Goal: Task Accomplishment & Management: Complete application form

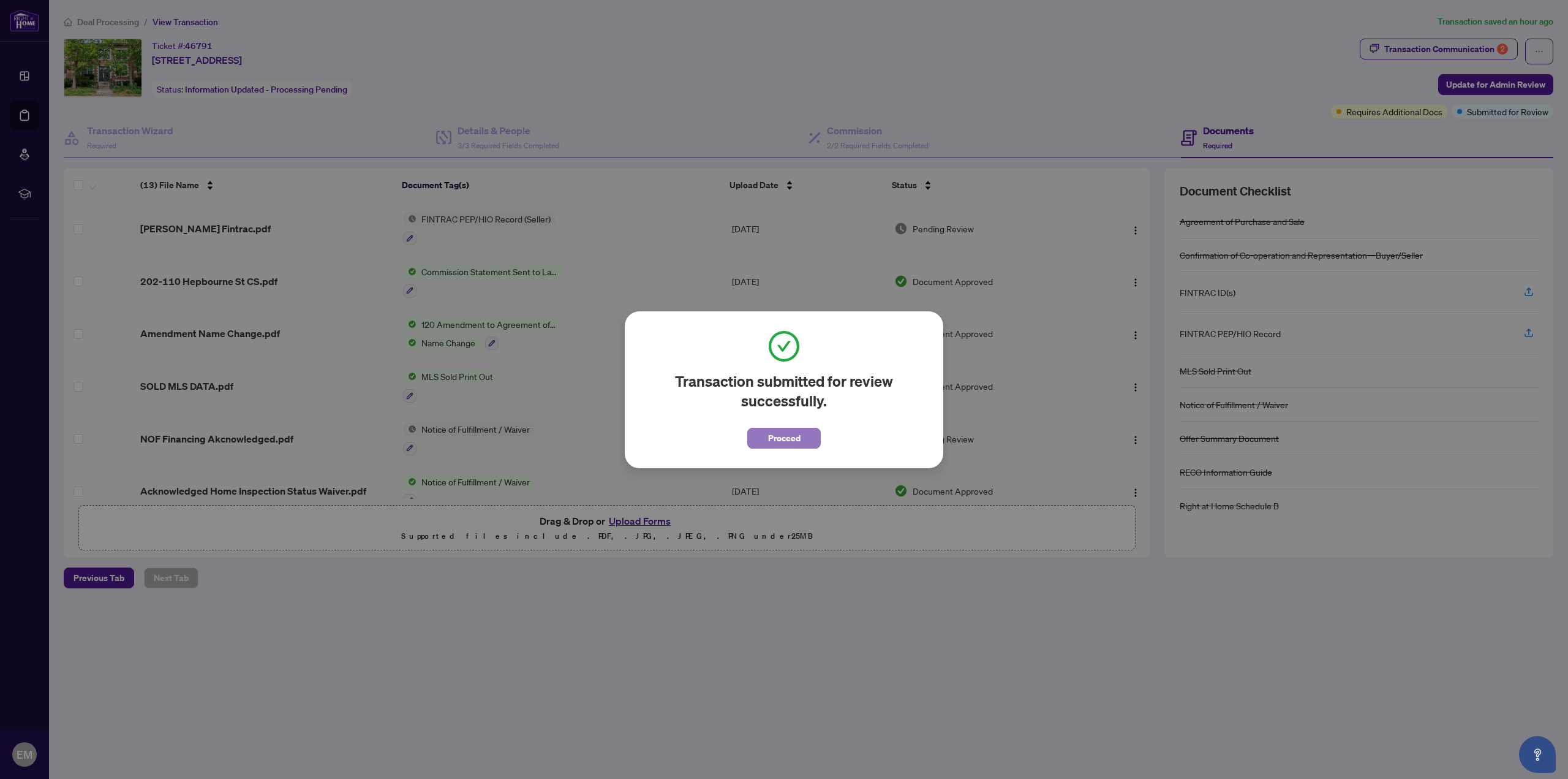
click at [796, 439] on span "Proceed" at bounding box center [785, 438] width 33 height 20
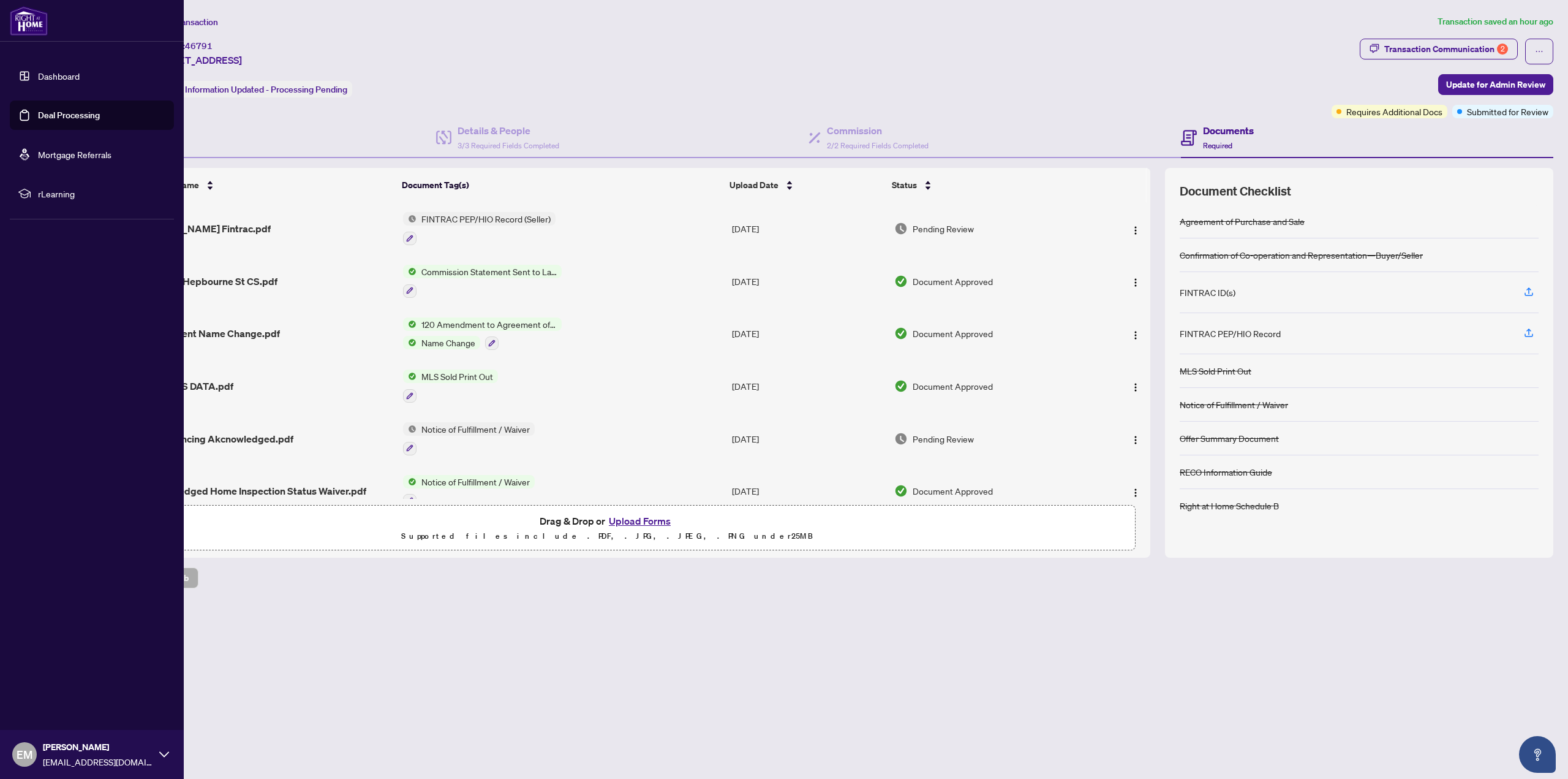
click at [38, 73] on link "Dashboard" at bounding box center [59, 76] width 41 height 11
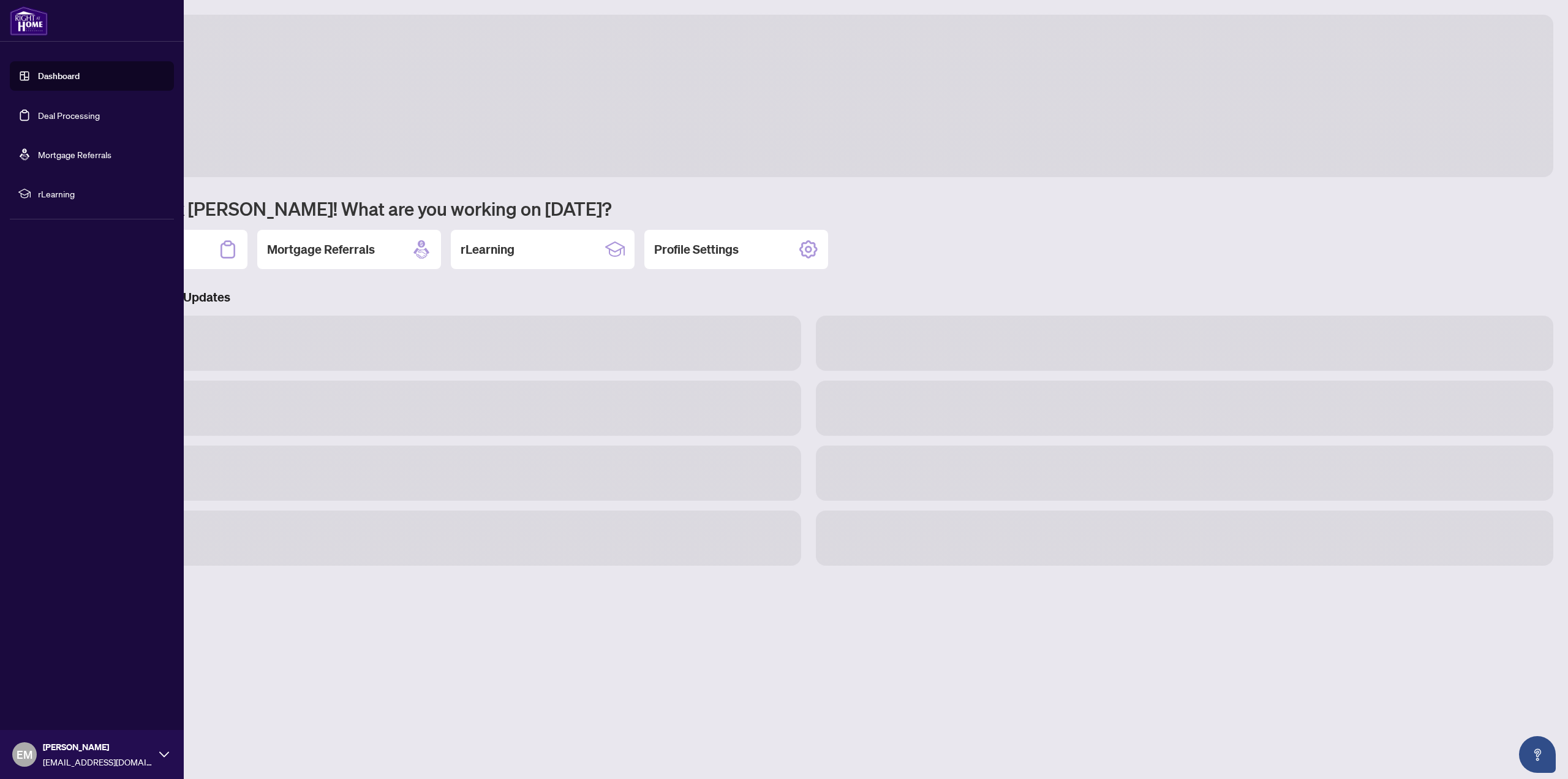
click at [38, 73] on link "Dashboard" at bounding box center [59, 76] width 41 height 11
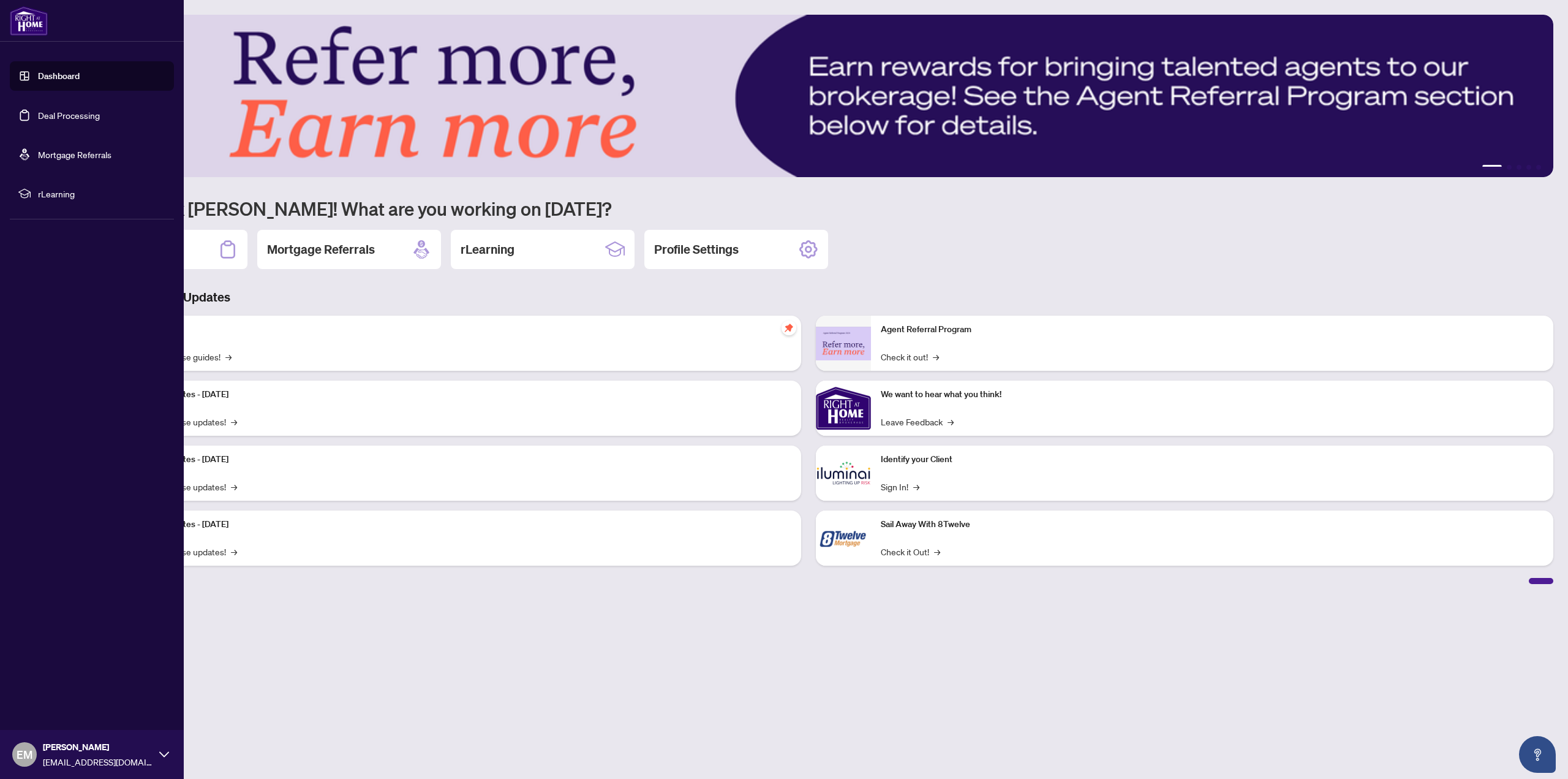
click at [54, 110] on link "Deal Processing" at bounding box center [69, 116] width 62 height 11
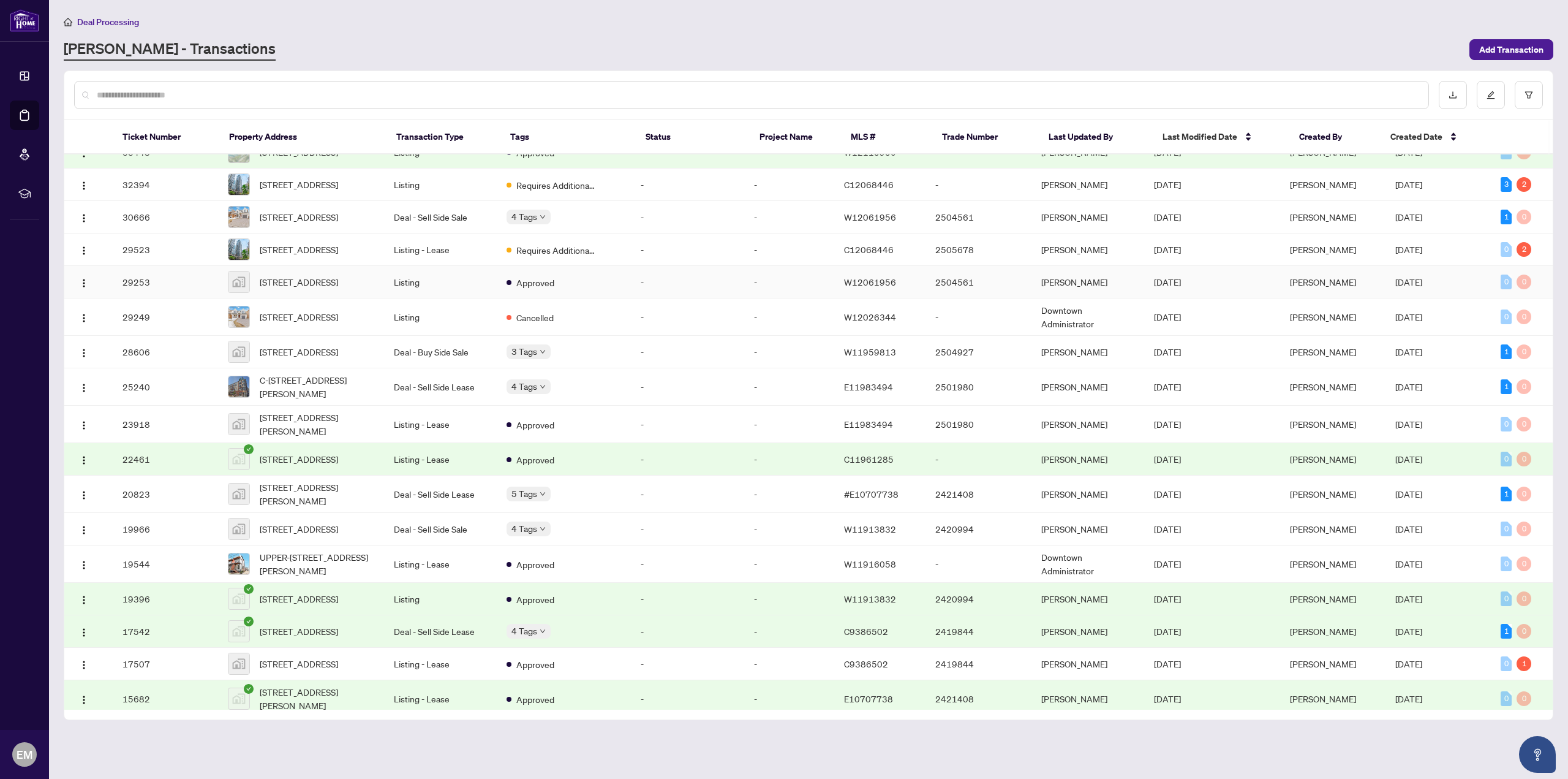
scroll to position [302, 0]
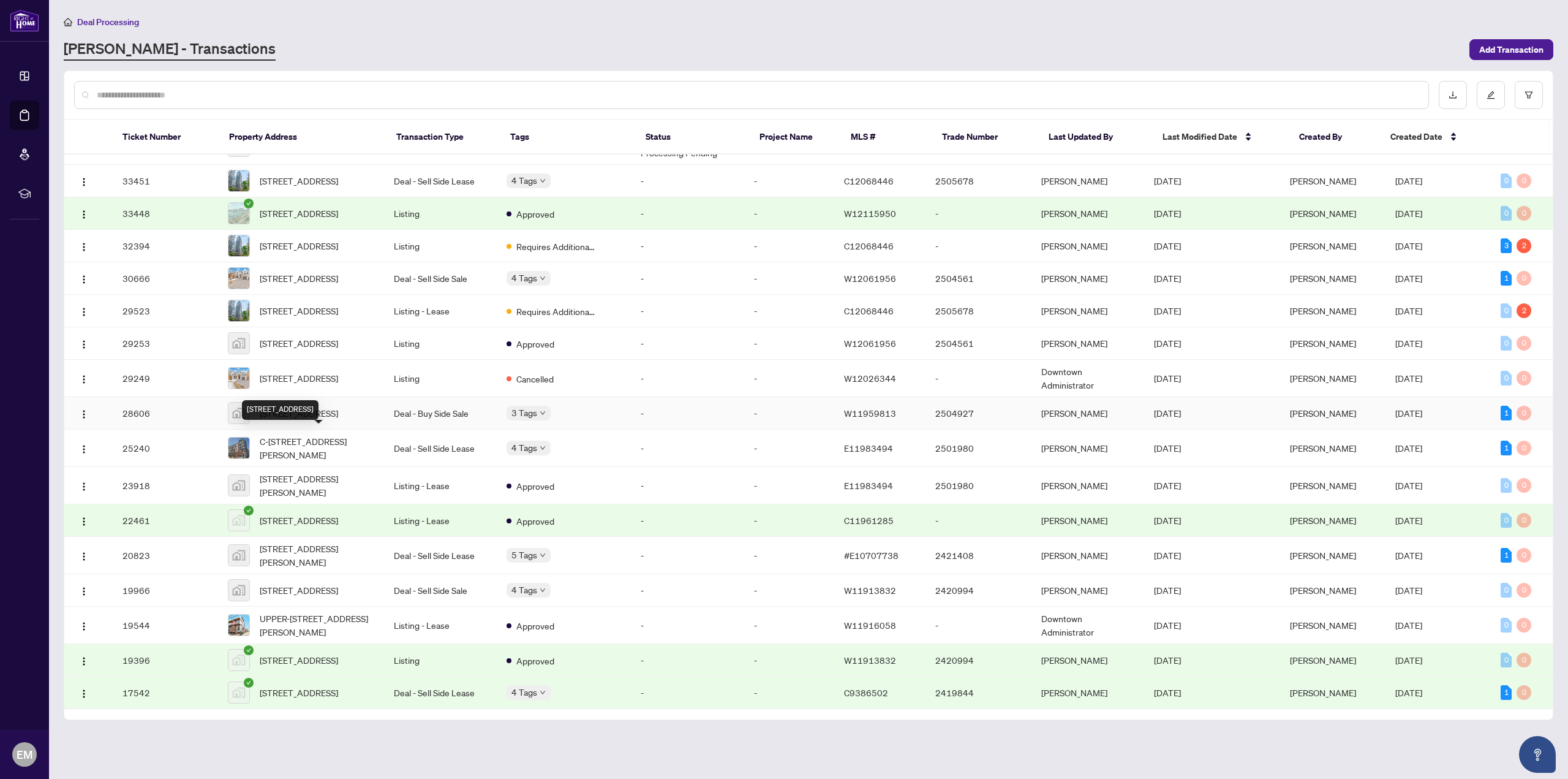
click at [307, 420] on span "[STREET_ADDRESS]" at bounding box center [299, 413] width 78 height 13
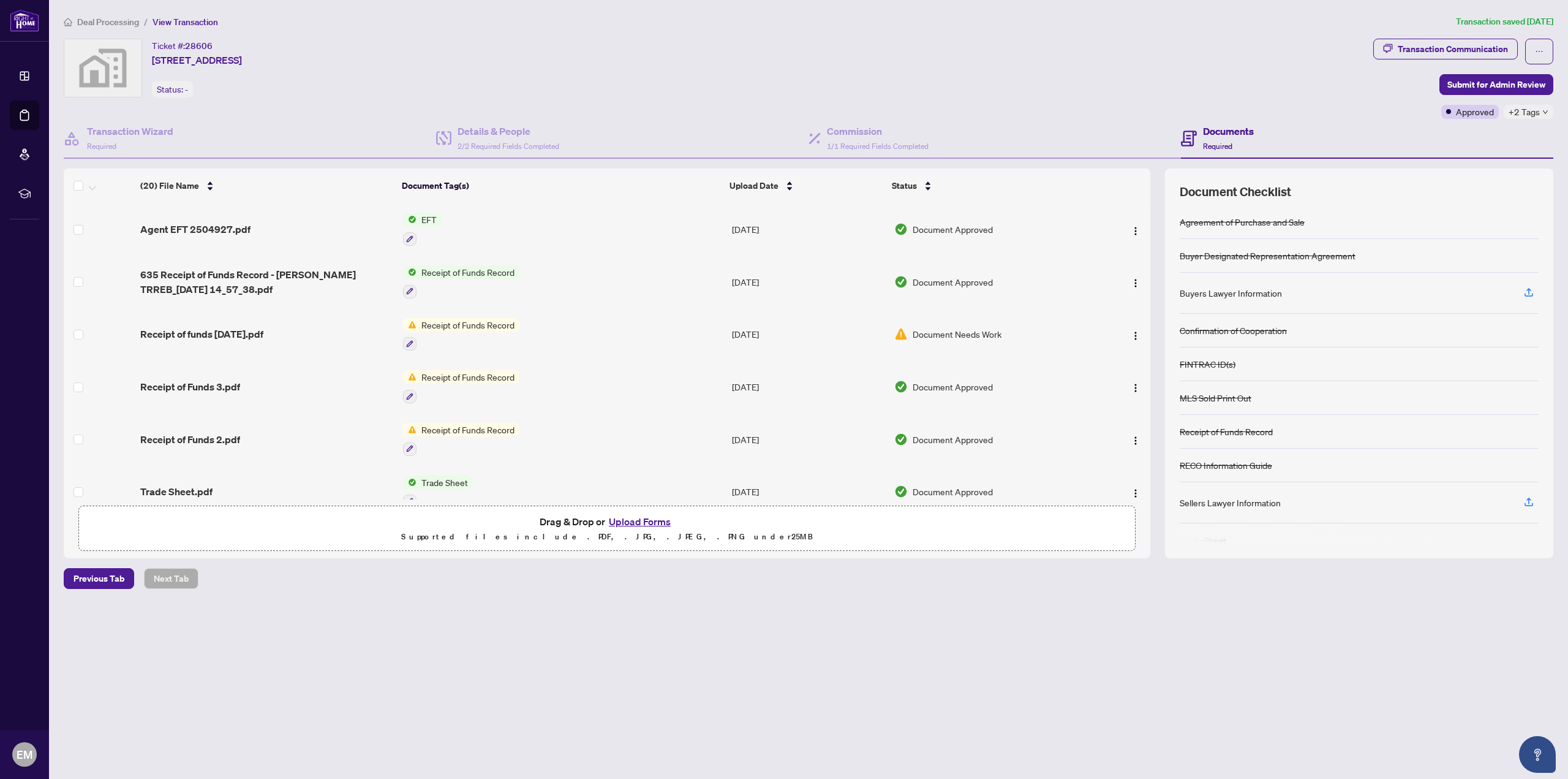
click at [474, 269] on span "Receipt of Funds Record" at bounding box center [468, 272] width 103 height 13
click at [475, 268] on span "Receipt of Funds Record" at bounding box center [468, 272] width 103 height 13
click at [942, 282] on span "Document Approved" at bounding box center [953, 282] width 80 height 13
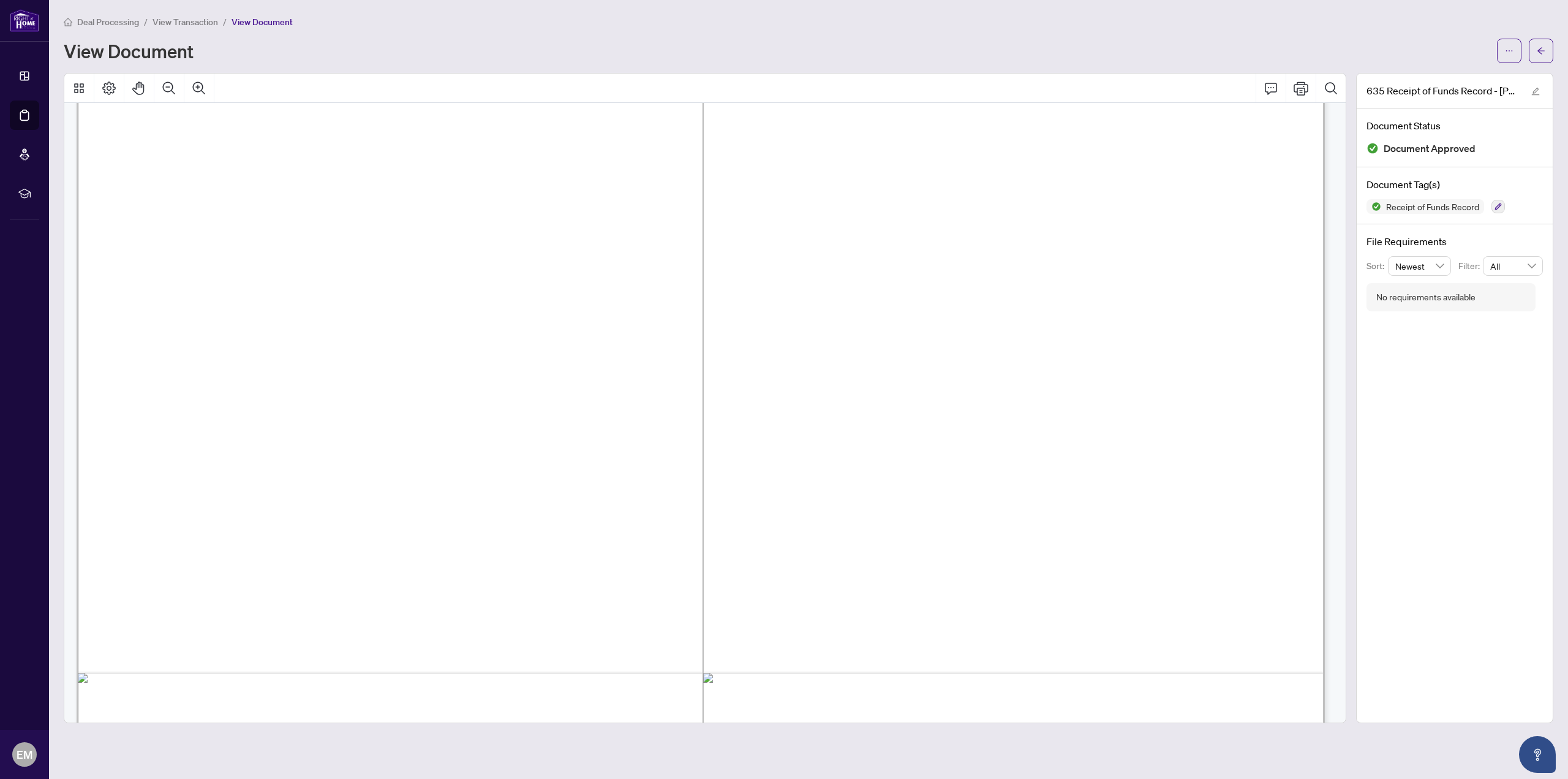
scroll to position [735, 0]
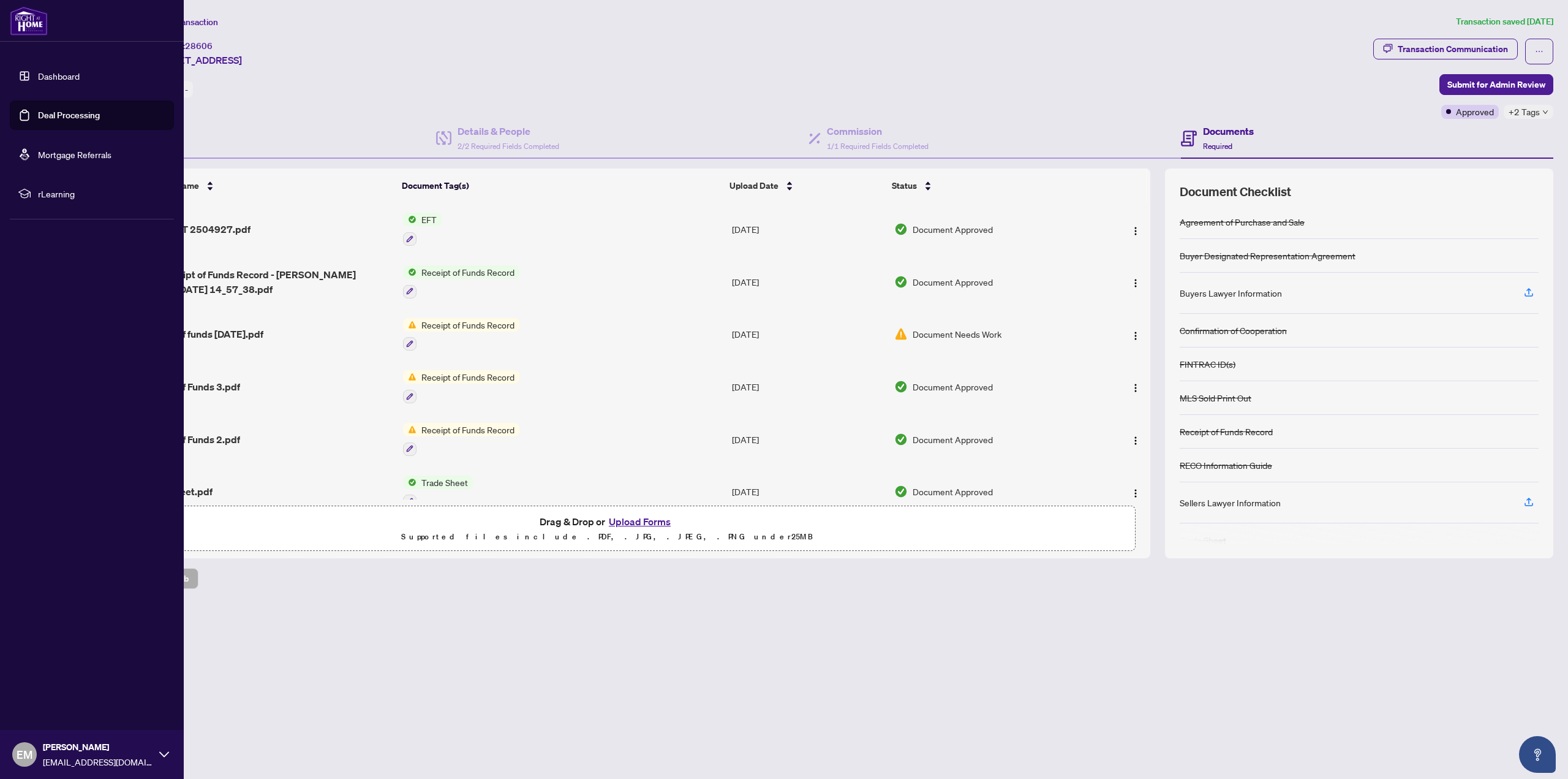
click at [38, 74] on link "Dashboard" at bounding box center [59, 76] width 41 height 11
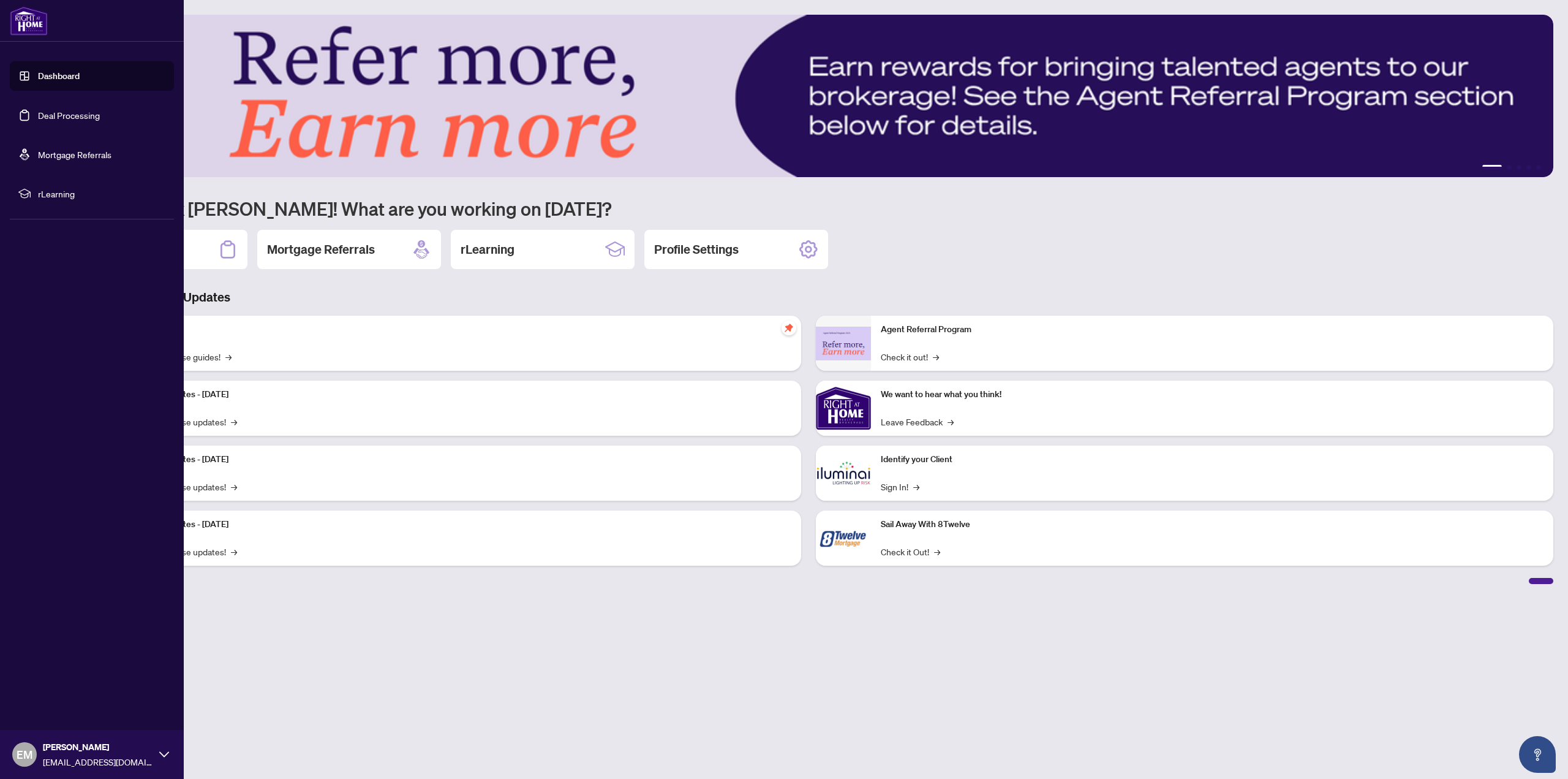
click at [22, 19] on img at bounding box center [29, 21] width 38 height 30
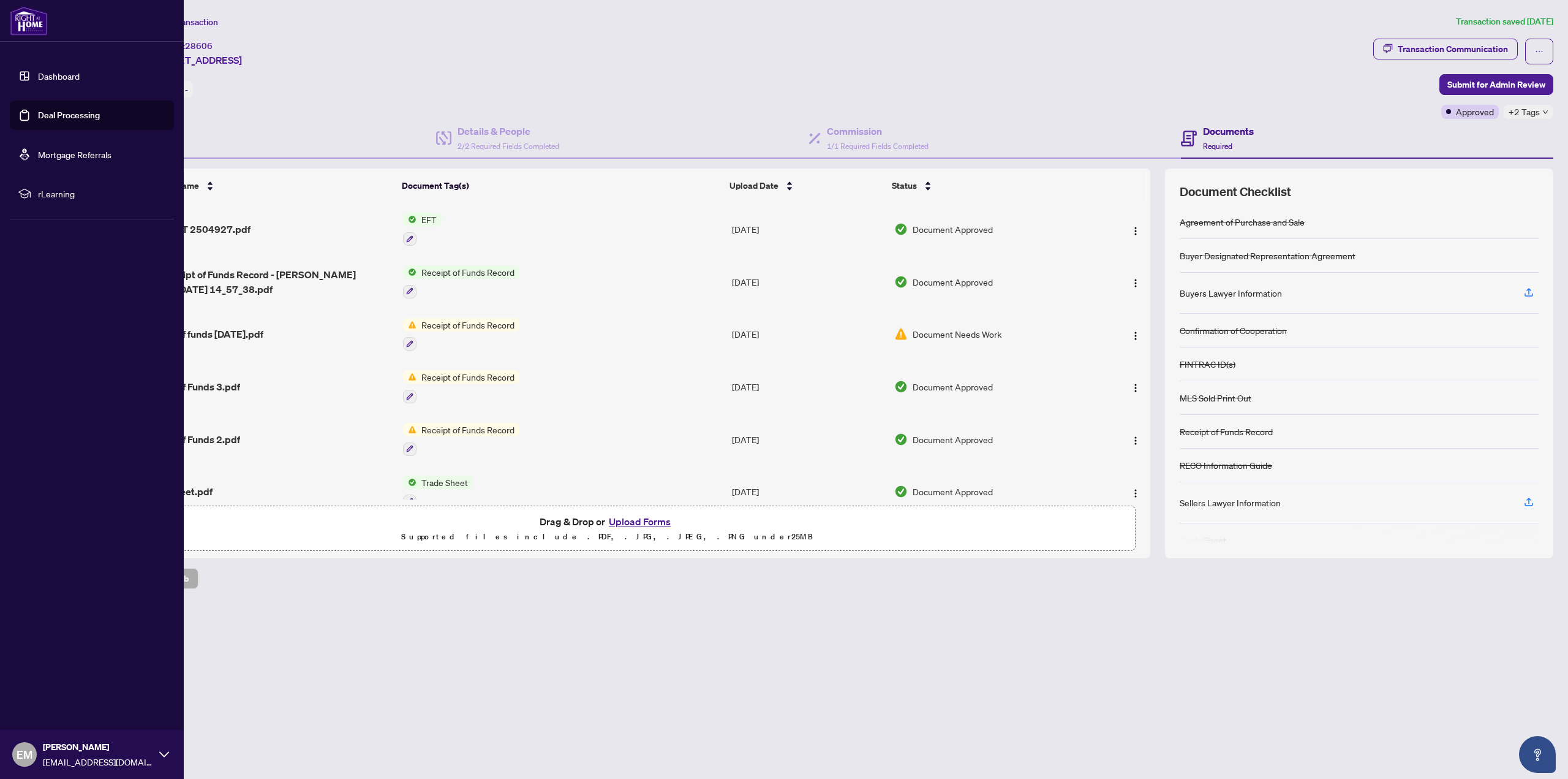
click at [30, 14] on img at bounding box center [29, 21] width 38 height 30
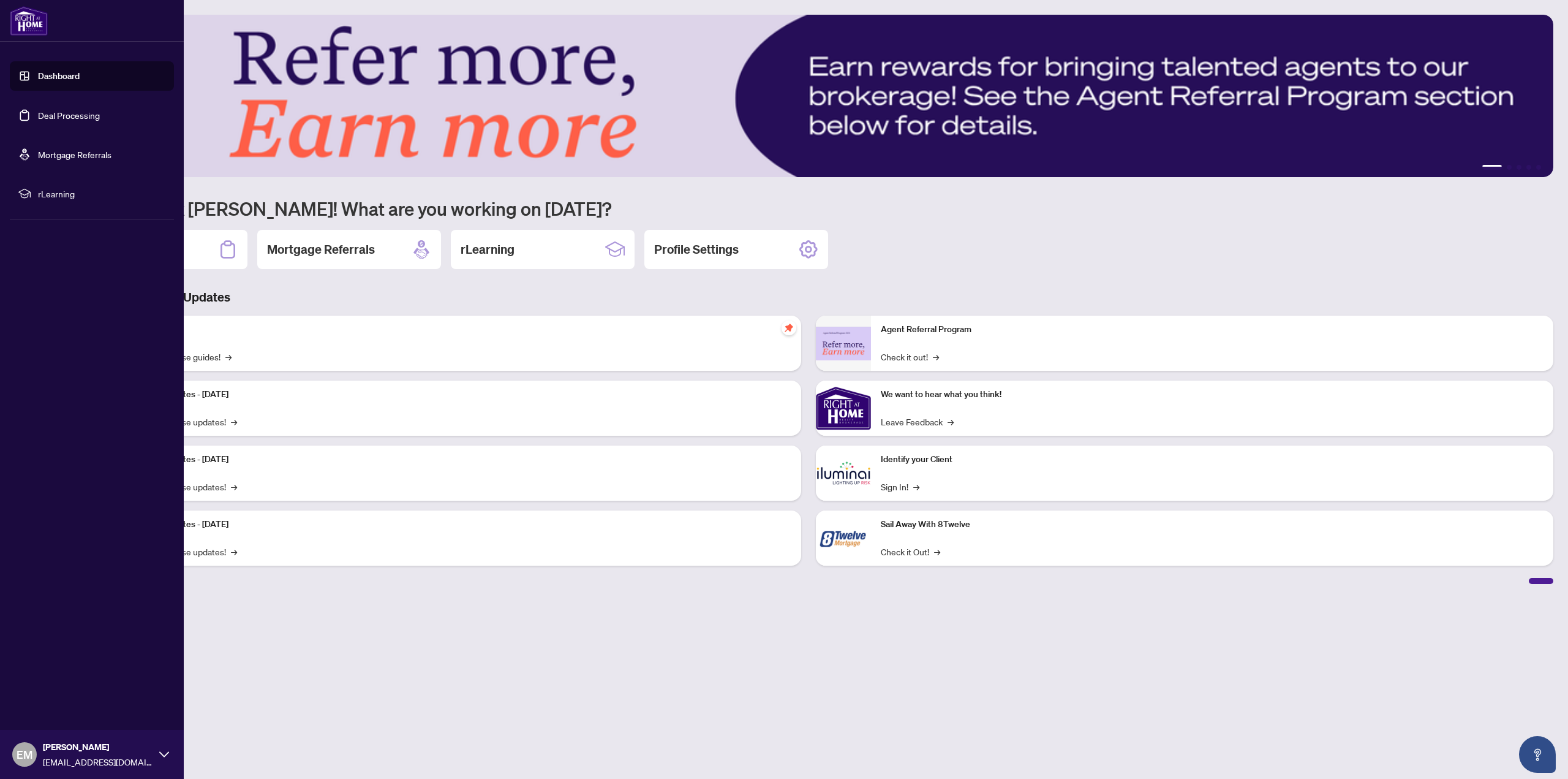
click at [58, 121] on link "Deal Processing" at bounding box center [69, 116] width 62 height 11
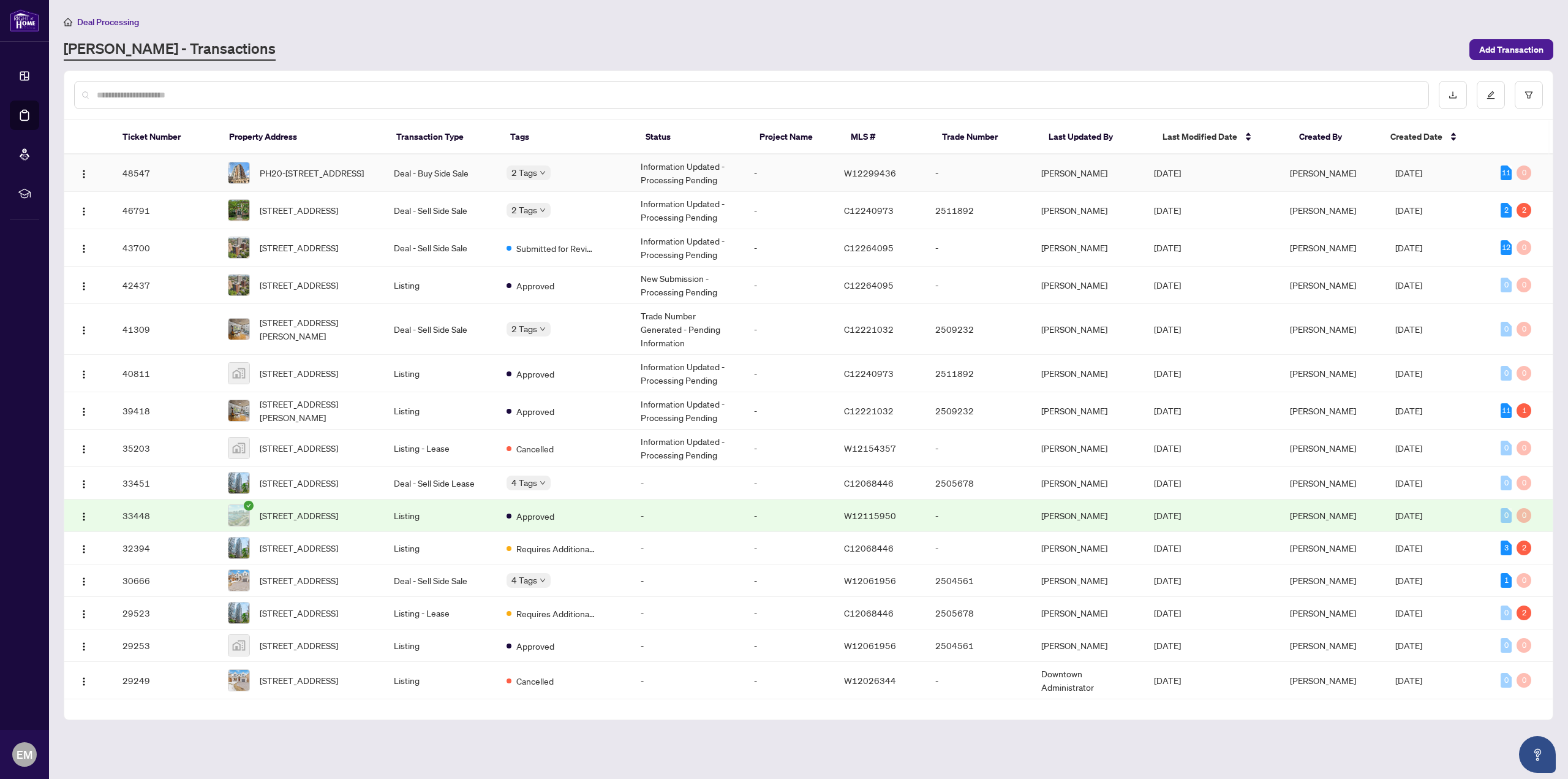
click at [307, 176] on span "PH20-[STREET_ADDRESS]" at bounding box center [311, 173] width 104 height 13
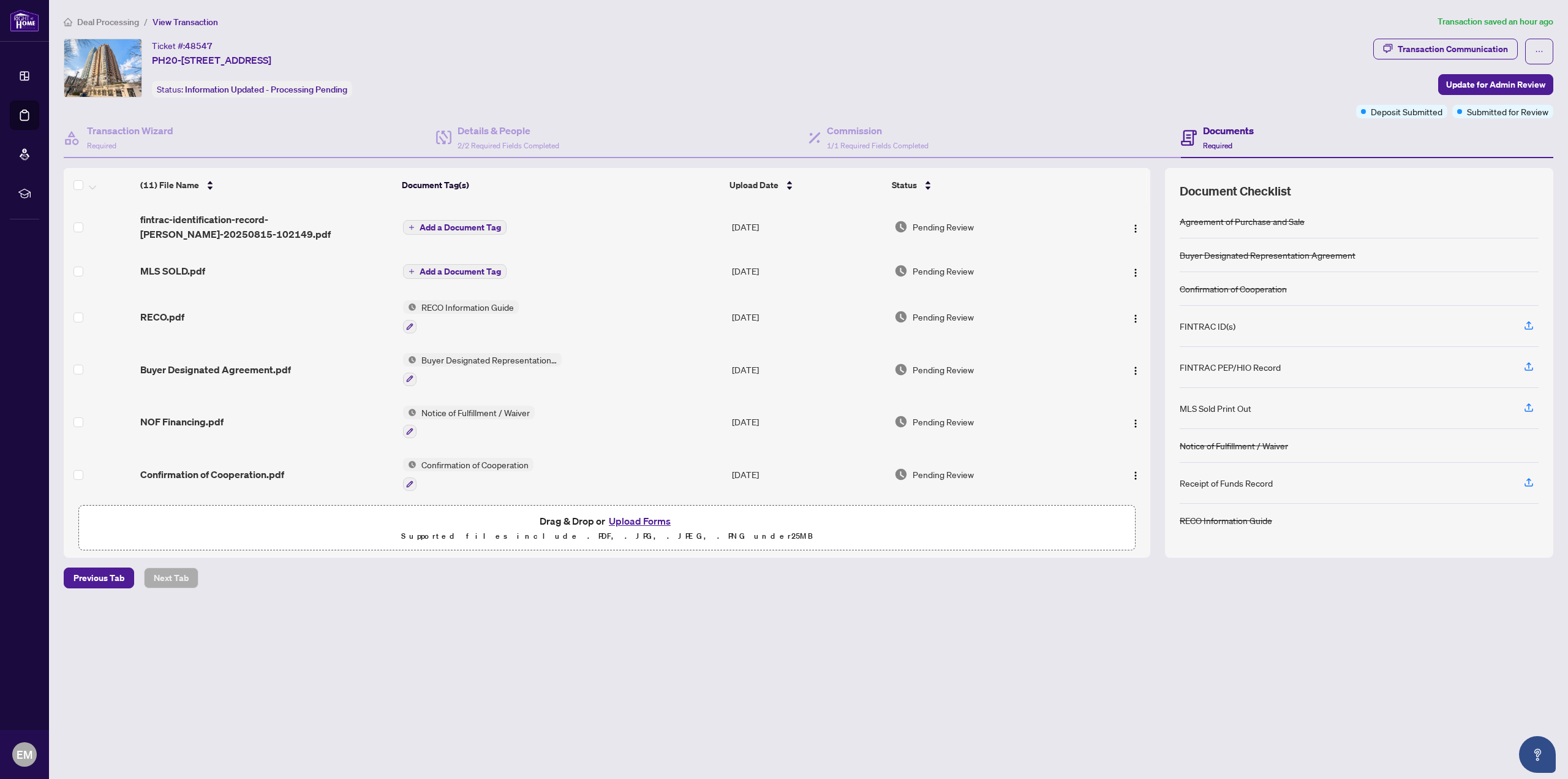
click at [635, 516] on button "Upload Forms" at bounding box center [640, 521] width 69 height 16
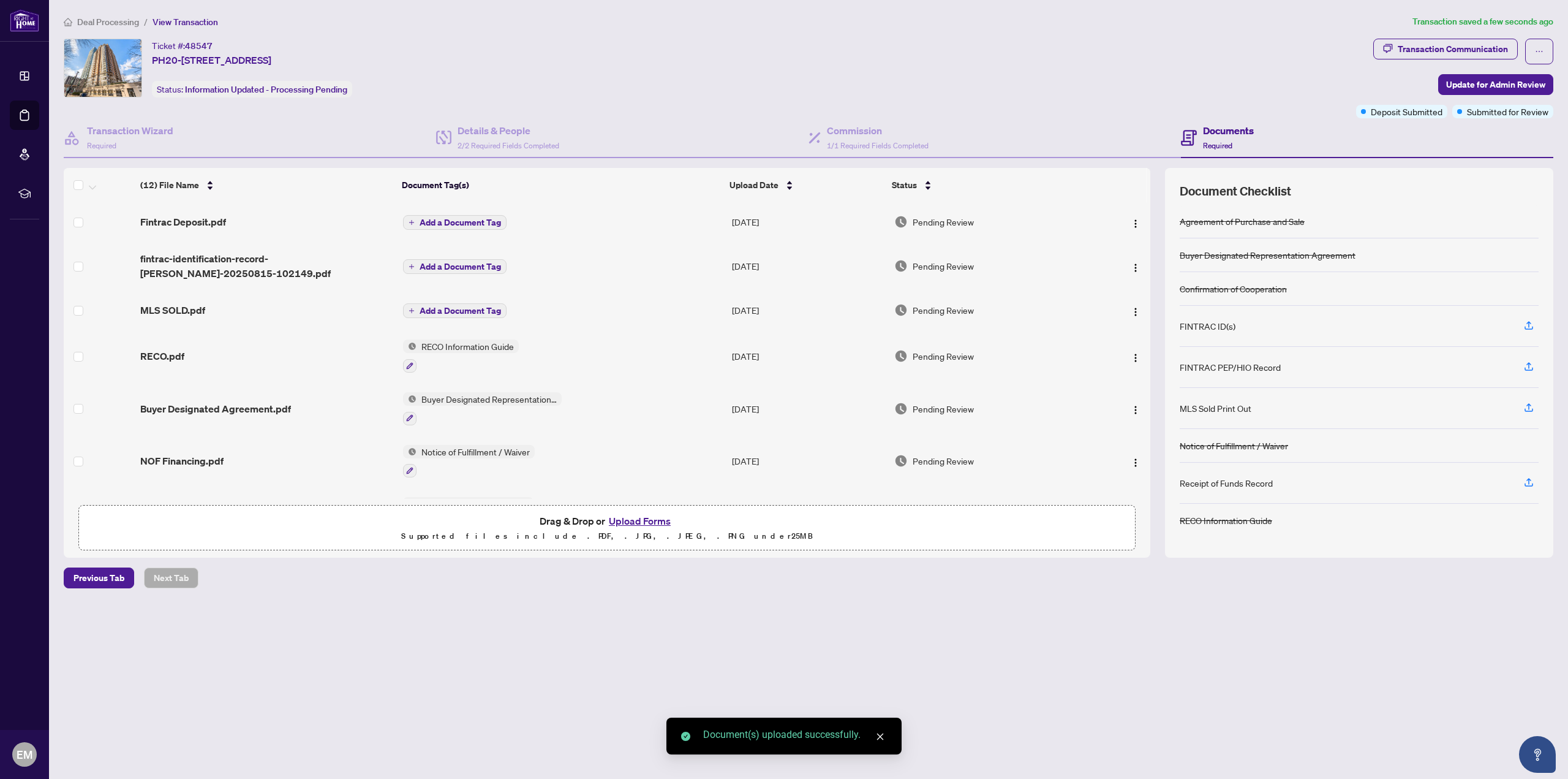
click at [473, 219] on span "Add a Document Tag" at bounding box center [460, 222] width 81 height 9
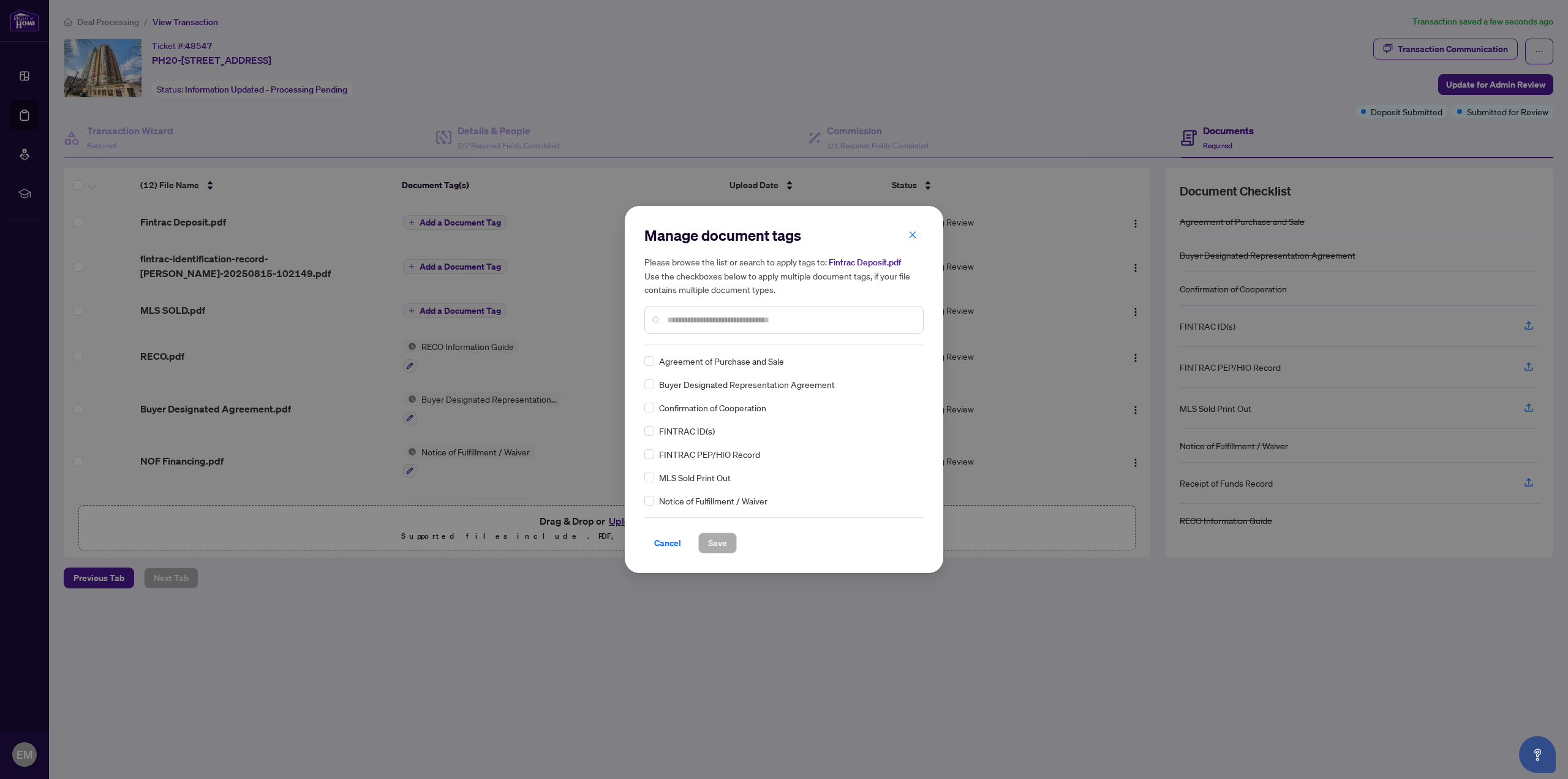
drag, startPoint x: 709, startPoint y: 317, endPoint x: 700, endPoint y: 319, distance: 9.2
click at [709, 318] on input "text" at bounding box center [790, 319] width 247 height 13
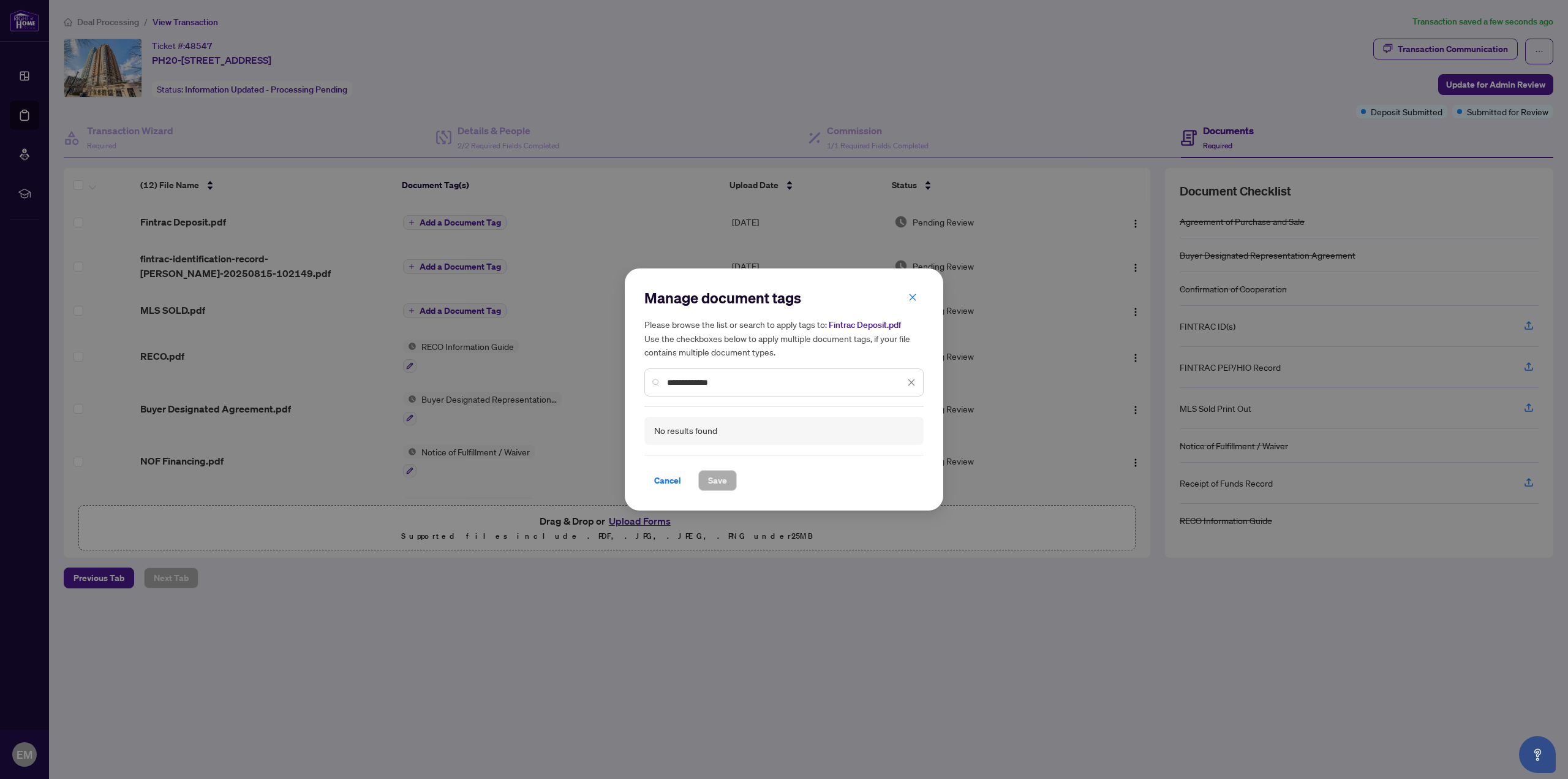
drag, startPoint x: 743, startPoint y: 379, endPoint x: 698, endPoint y: 384, distance: 45.3
click at [698, 384] on input "**********" at bounding box center [786, 382] width 238 height 13
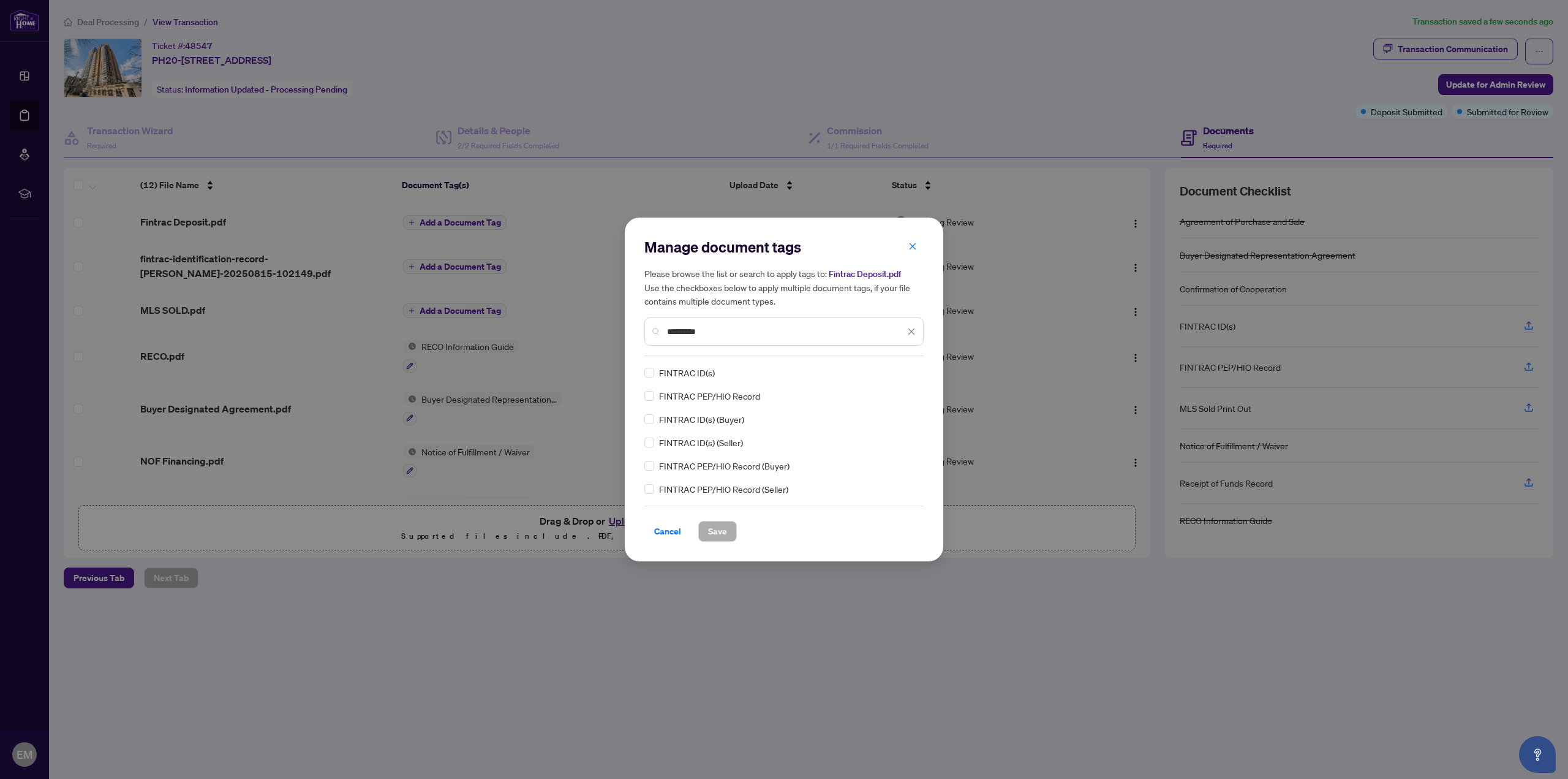
drag, startPoint x: 722, startPoint y: 333, endPoint x: 474, endPoint y: 322, distance: 248.2
click at [474, 324] on div "Manage document tags Please browse the list or search to apply tags to: Fintrac…" at bounding box center [784, 390] width 1568 height 779
click at [694, 136] on div "Manage document tags Please browse the list or search to apply tags to: Fintrac…" at bounding box center [784, 390] width 1568 height 779
drag, startPoint x: 719, startPoint y: 326, endPoint x: 489, endPoint y: 298, distance: 231.7
click at [475, 302] on div "Manage document tags Please browse the list or search to apply tags to: Fintrac…" at bounding box center [784, 390] width 1568 height 779
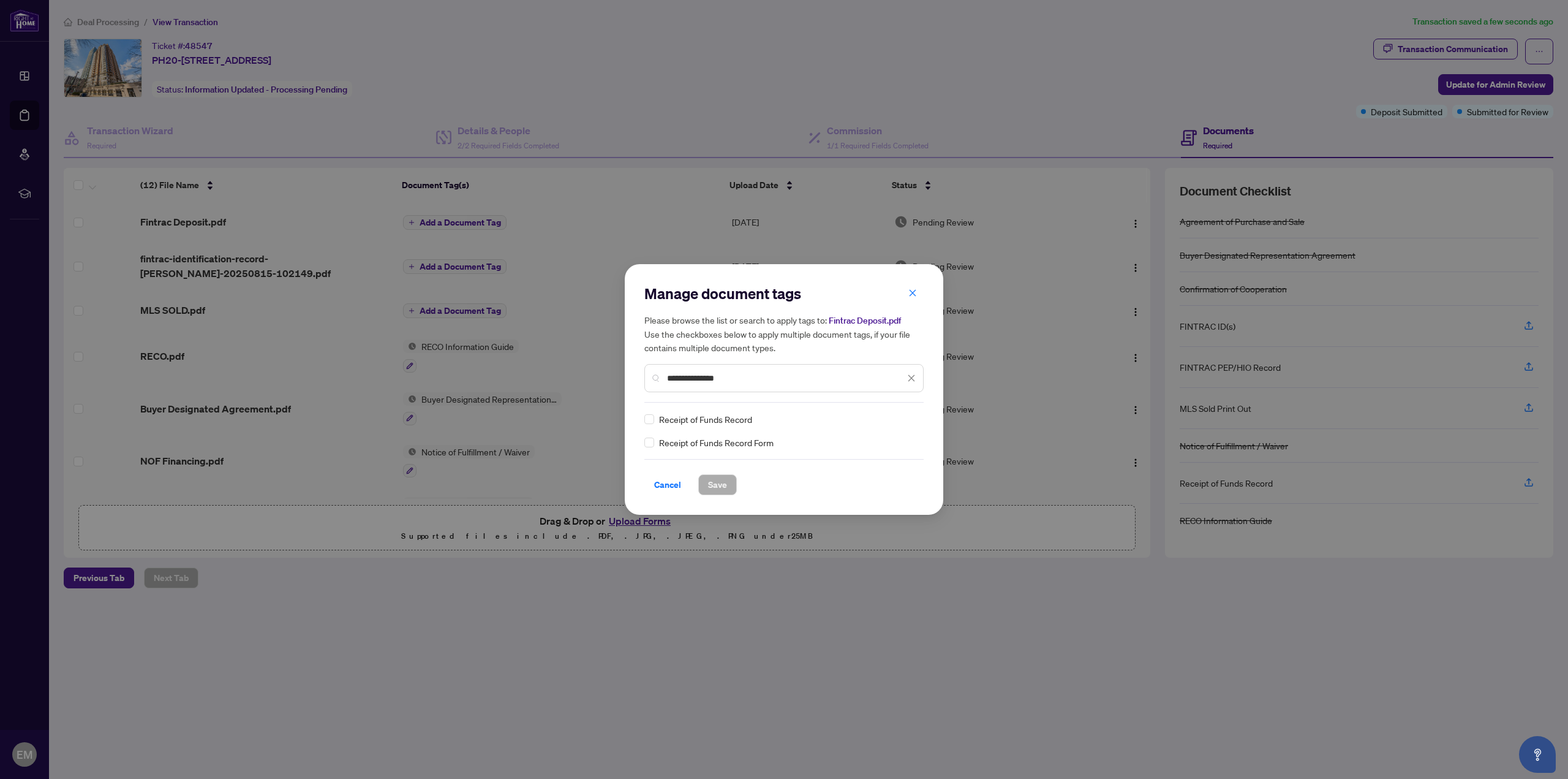
type input "**********"
click at [735, 421] on span "Receipt of Funds Record" at bounding box center [705, 418] width 93 height 13
click at [708, 482] on span "Save" at bounding box center [718, 484] width 19 height 20
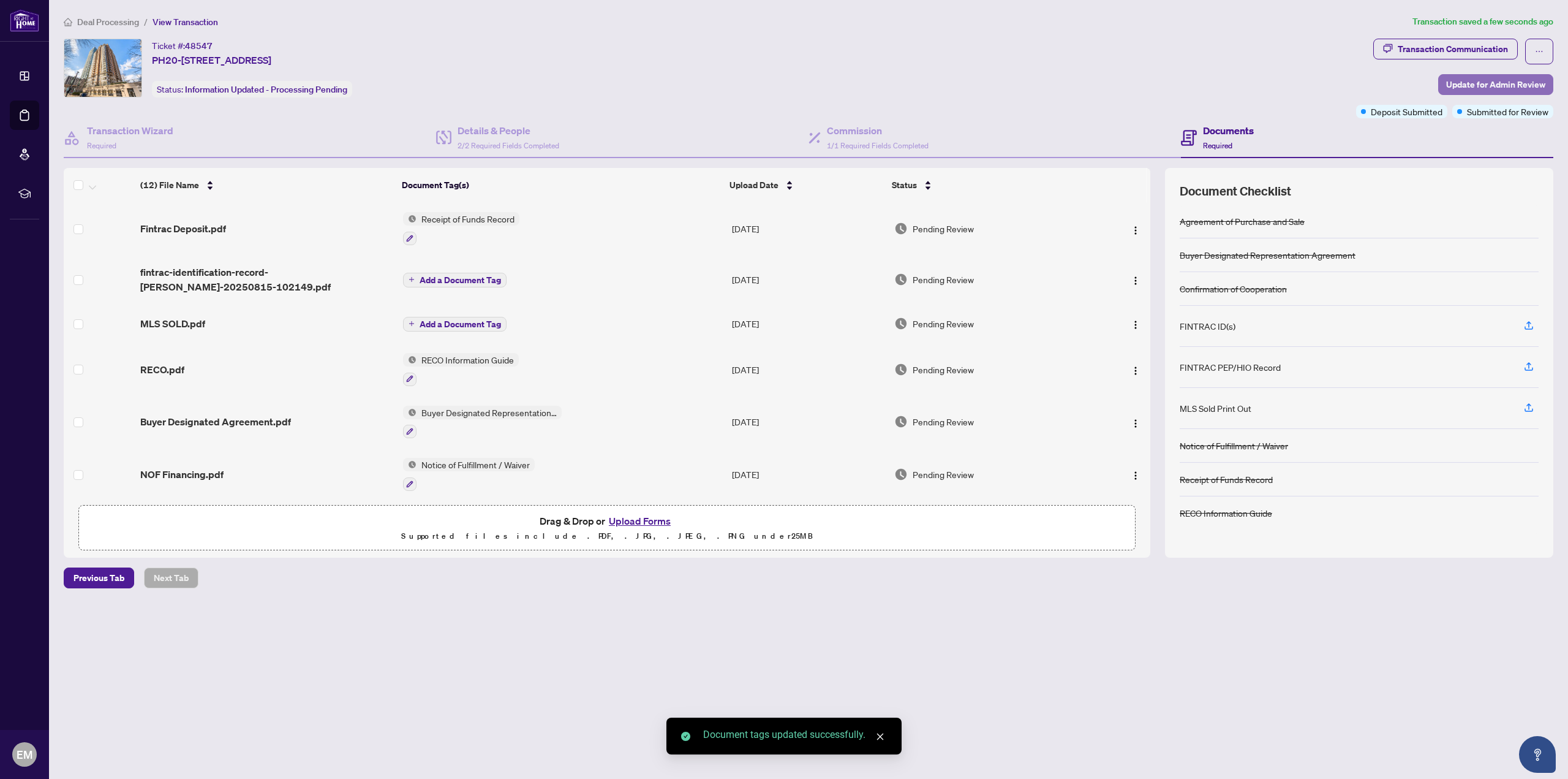
click at [1515, 79] on span "Update for Admin Review" at bounding box center [1495, 84] width 99 height 20
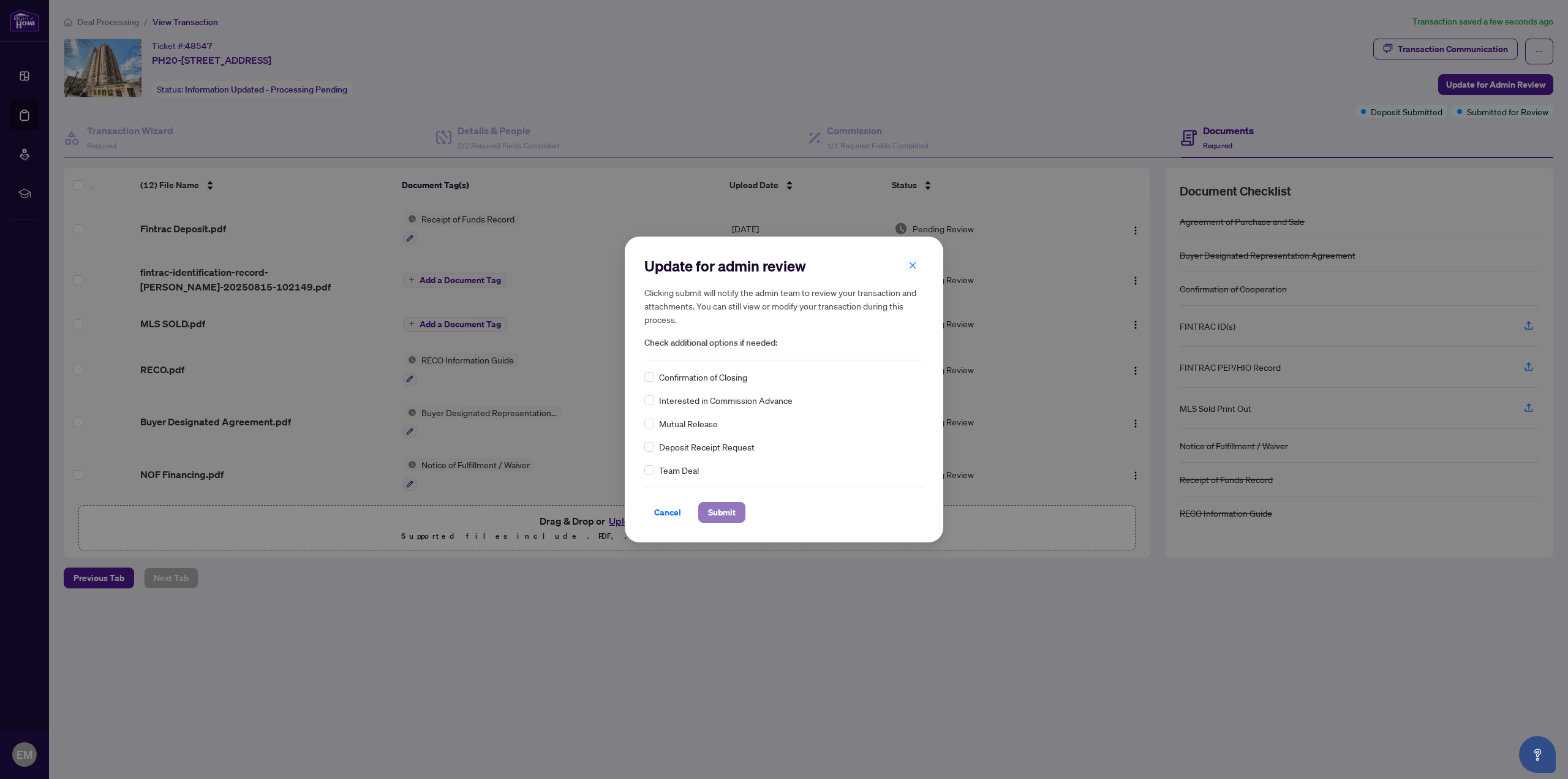
click at [726, 510] on span "Submit" at bounding box center [722, 512] width 27 height 20
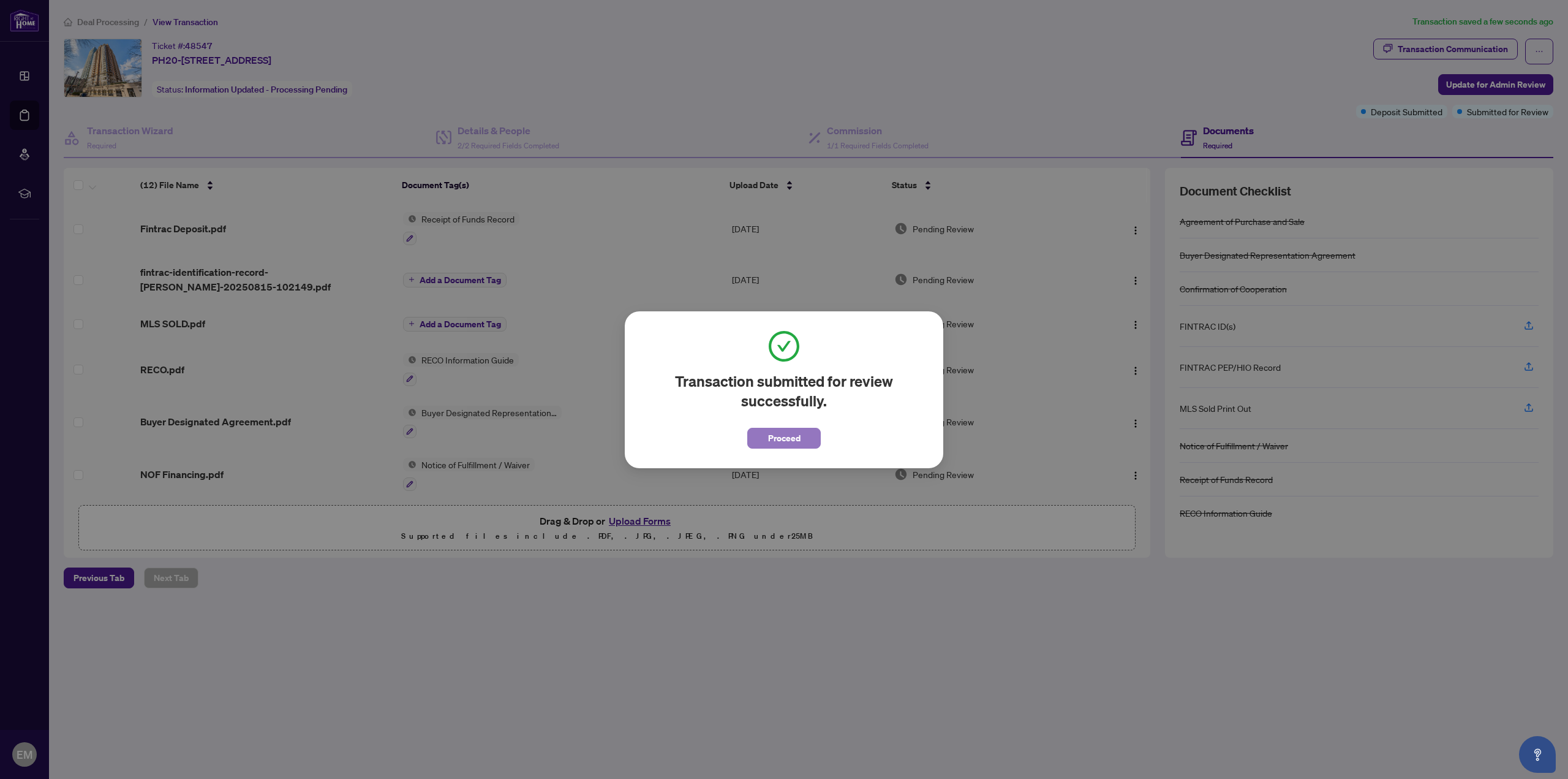
click at [773, 429] on span "Proceed" at bounding box center [785, 438] width 33 height 20
